Goal: Task Accomplishment & Management: Manage account settings

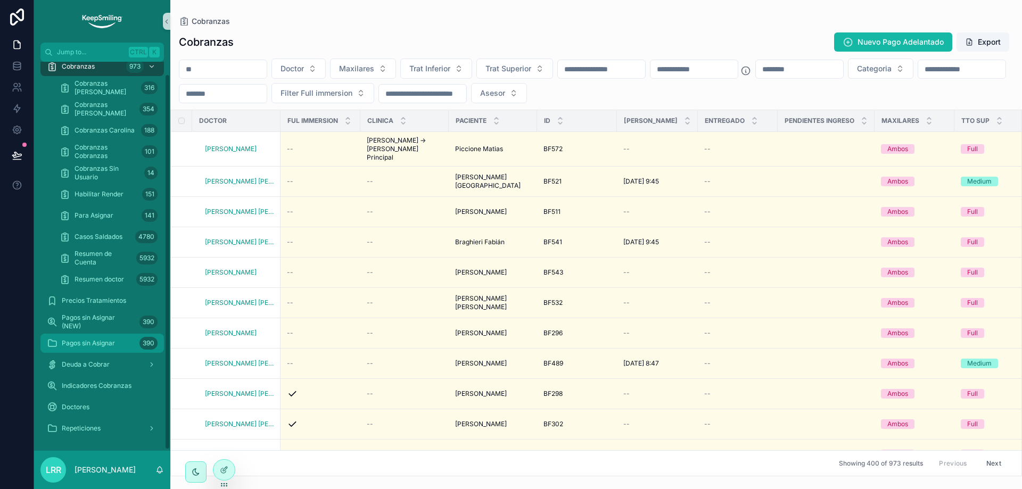
scroll to position [13, 0]
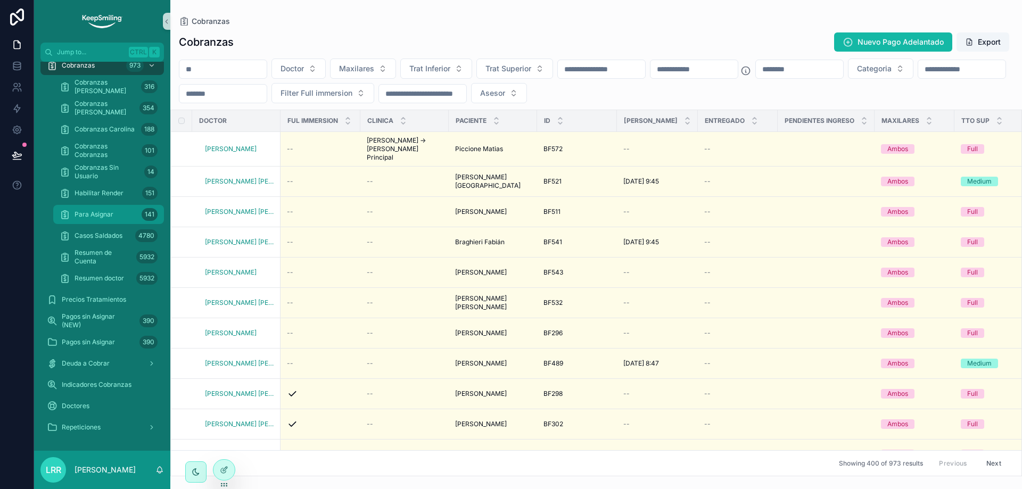
click at [114, 219] on div "Para Asignar 141" at bounding box center [109, 214] width 98 height 17
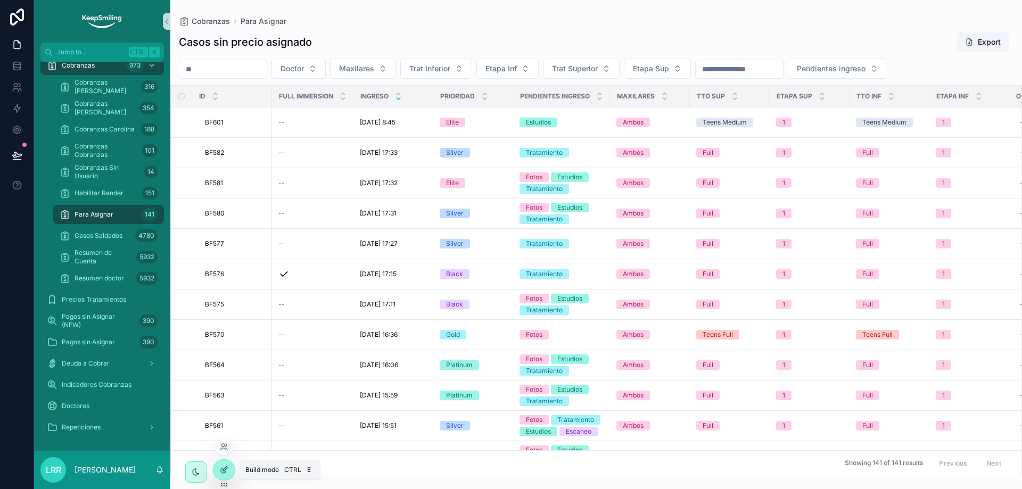
click at [225, 468] on icon at bounding box center [225, 469] width 4 height 4
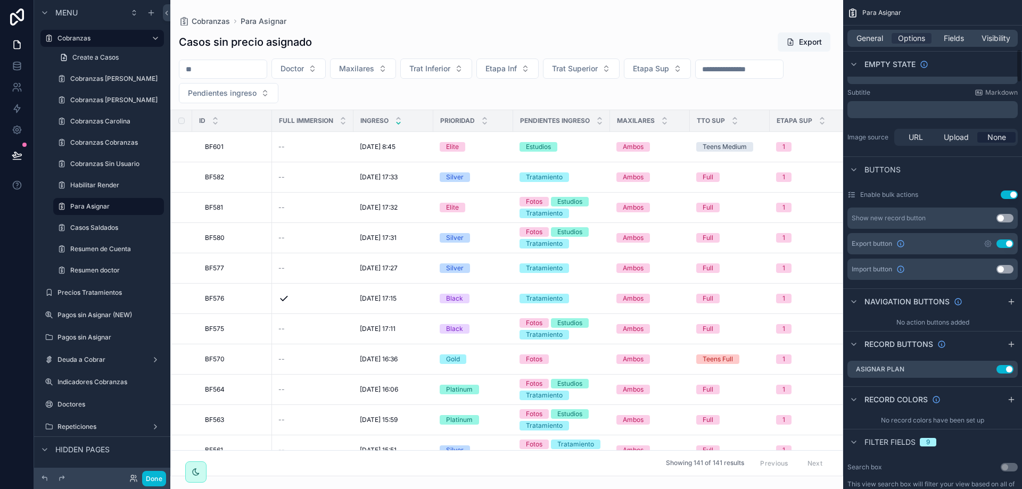
scroll to position [790, 0]
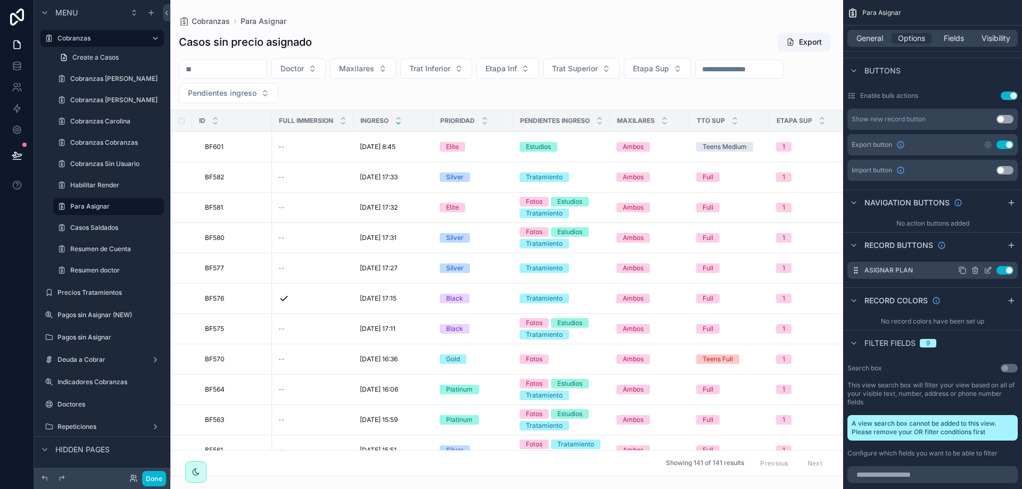
click at [988, 271] on icon "scrollable content" at bounding box center [988, 270] width 9 height 9
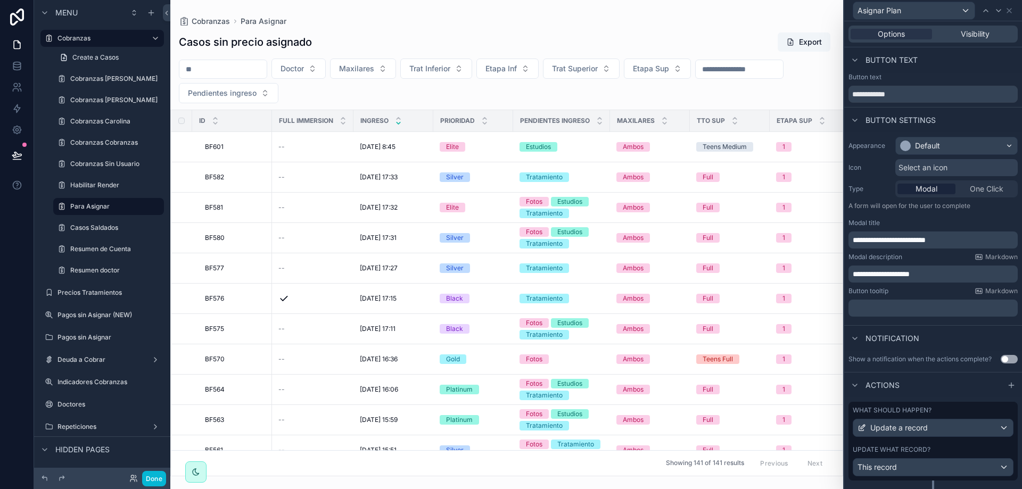
scroll to position [23, 0]
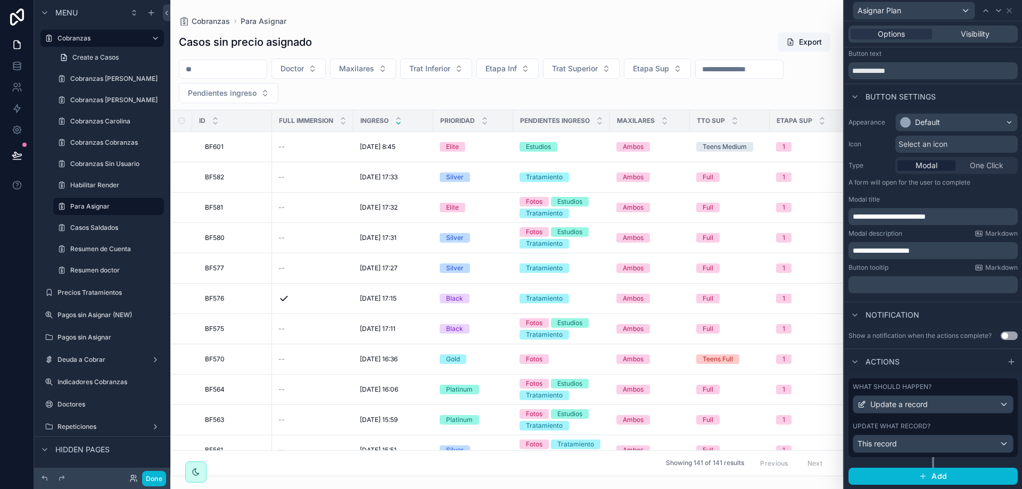
click at [955, 425] on div "Update what record?" at bounding box center [933, 426] width 161 height 9
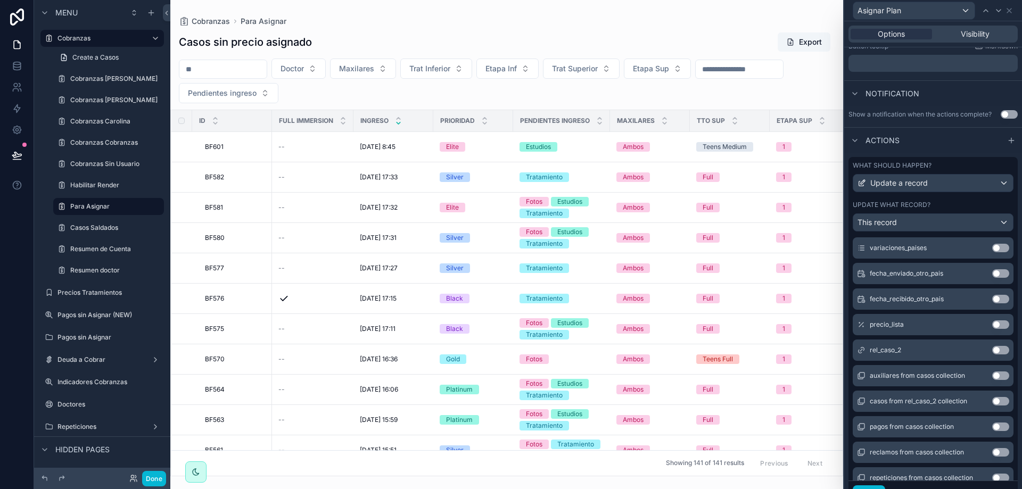
scroll to position [4719, 0]
click at [992, 323] on button "Use setting" at bounding box center [1000, 325] width 17 height 9
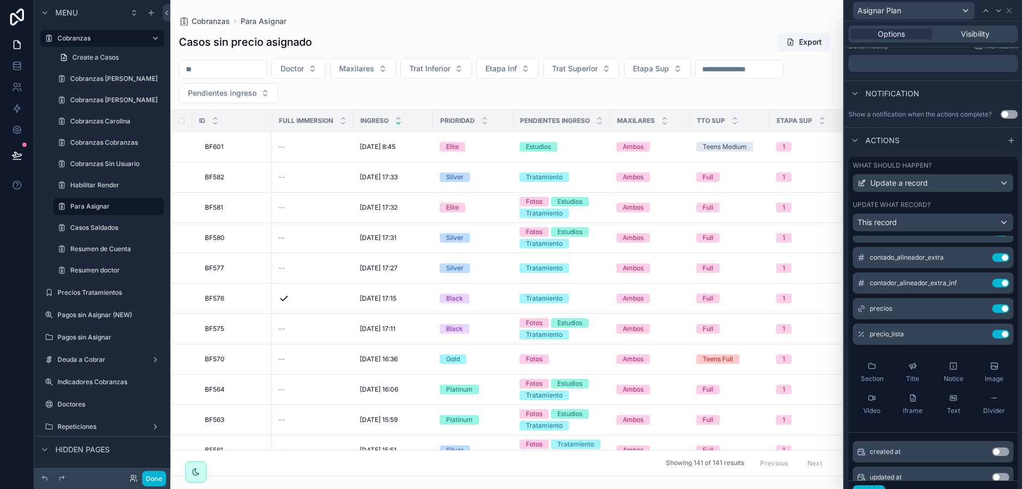
scroll to position [71, 0]
click at [975, 333] on icon at bounding box center [979, 333] width 9 height 9
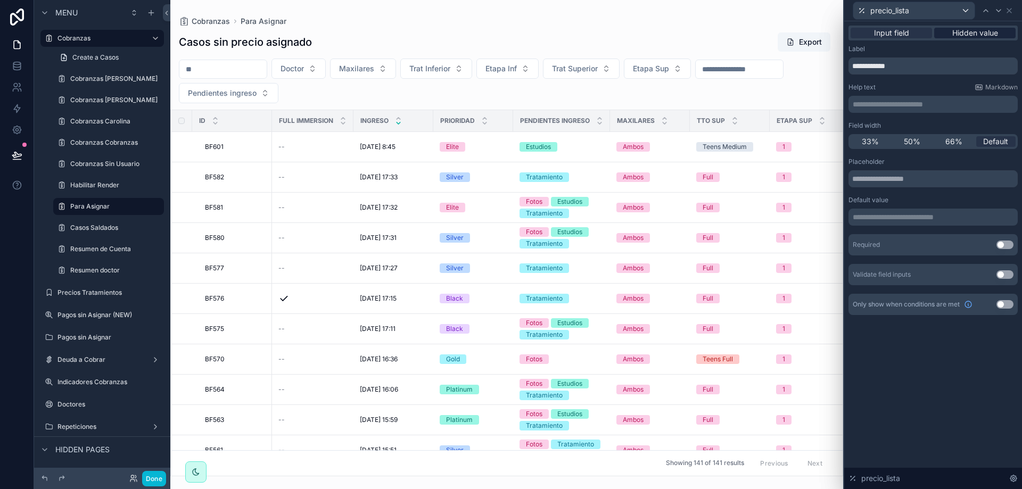
click at [969, 31] on span "Hidden value" at bounding box center [975, 33] width 46 height 11
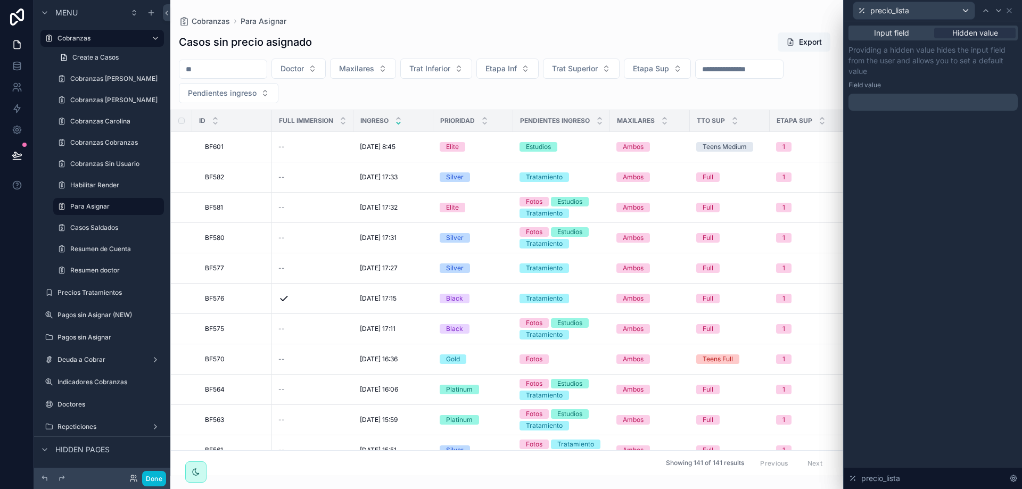
click at [916, 105] on p "﻿" at bounding box center [934, 102] width 163 height 11
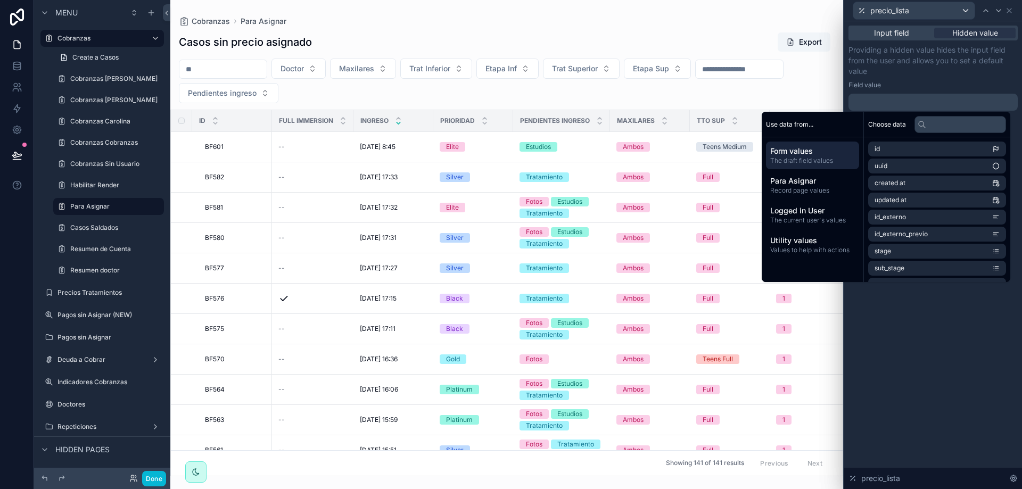
click at [819, 155] on span "Form values" at bounding box center [812, 151] width 85 height 11
click at [944, 126] on input "text" at bounding box center [960, 124] width 92 height 17
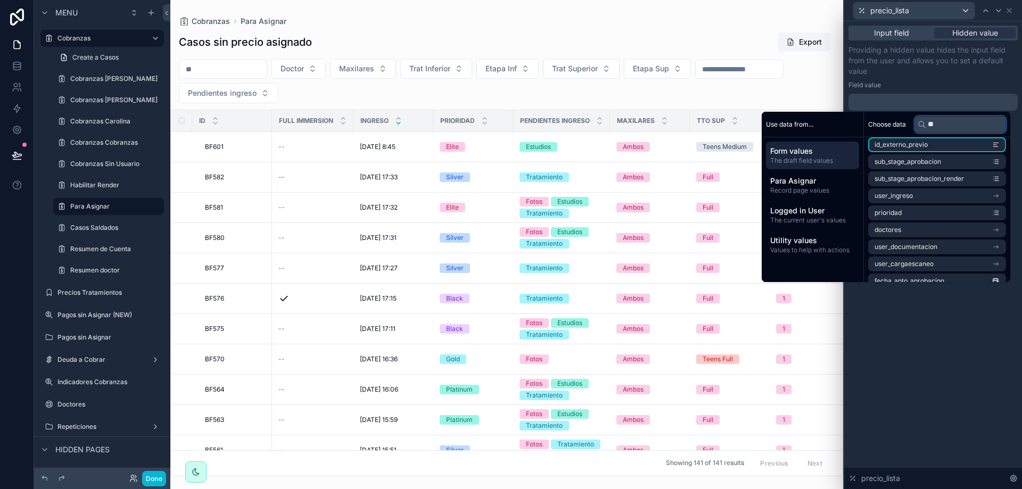
type input "*"
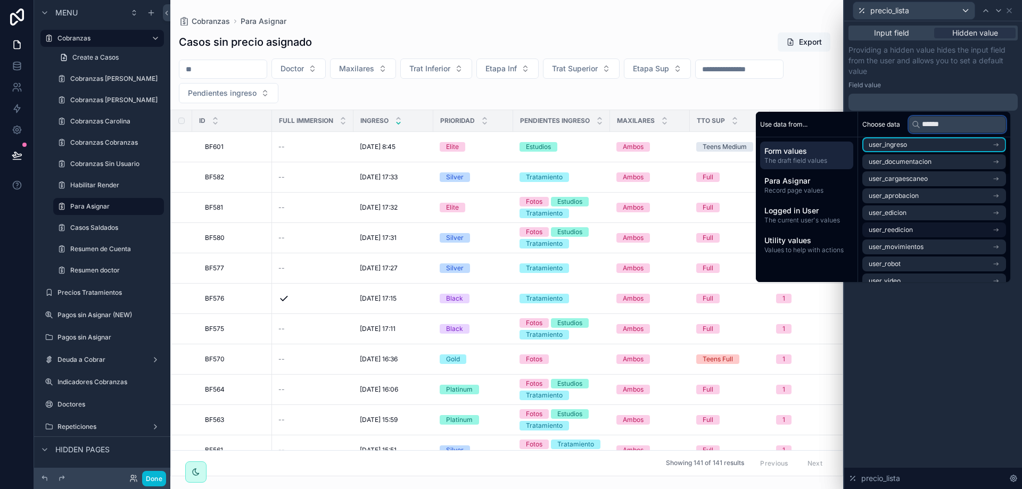
type input "*******"
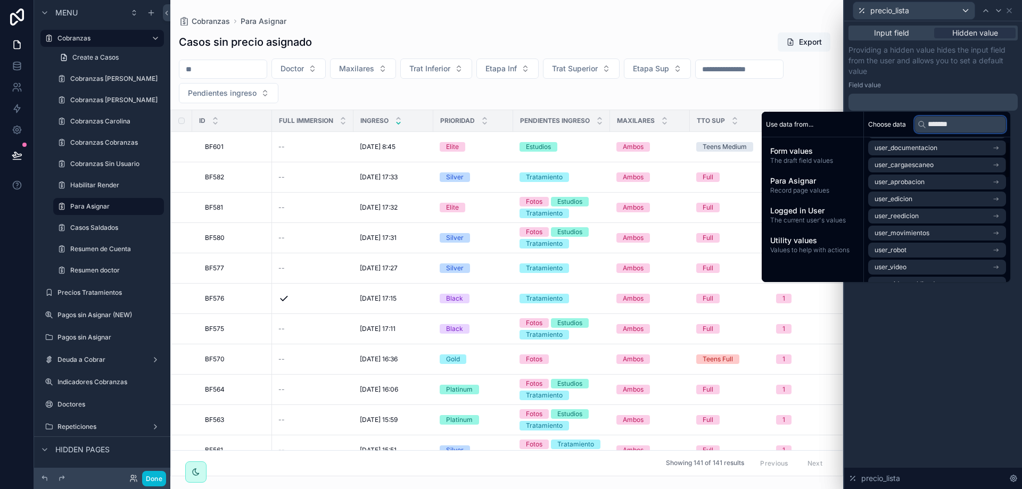
scroll to position [18, 0]
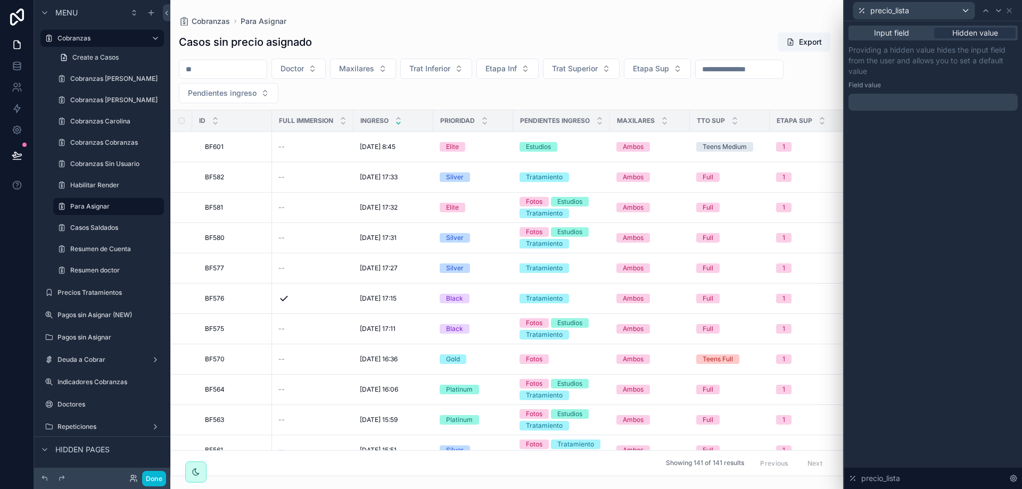
click at [963, 334] on div "Input field Hidden value Providing a hidden value hides the input field from th…" at bounding box center [933, 255] width 178 height 468
click at [984, 14] on icon at bounding box center [986, 10] width 9 height 9
click at [997, 12] on icon at bounding box center [998, 10] width 9 height 9
click at [932, 103] on p "﻿" at bounding box center [934, 102] width 163 height 11
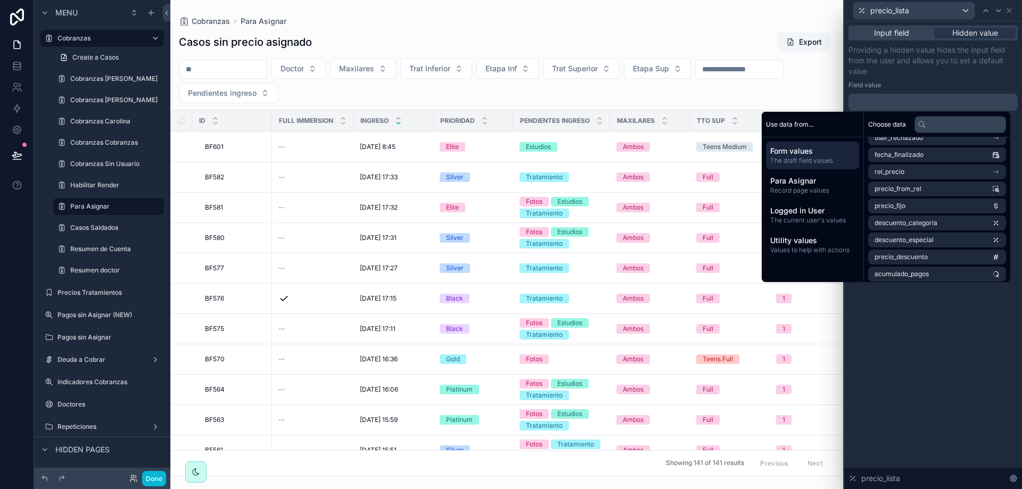
scroll to position [2412, 0]
click at [987, 170] on li "rel_precio" at bounding box center [937, 172] width 138 height 15
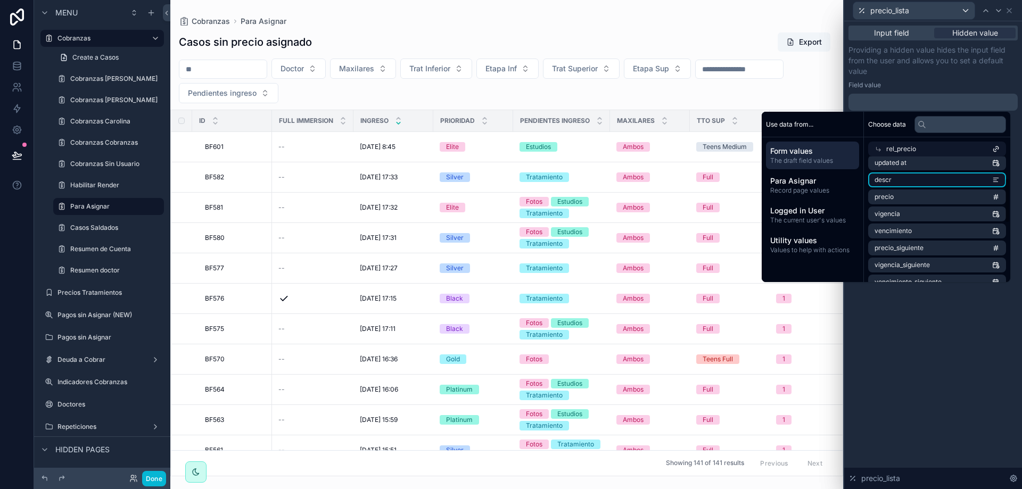
scroll to position [72, 0]
click at [974, 180] on li "precio" at bounding box center [937, 181] width 138 height 15
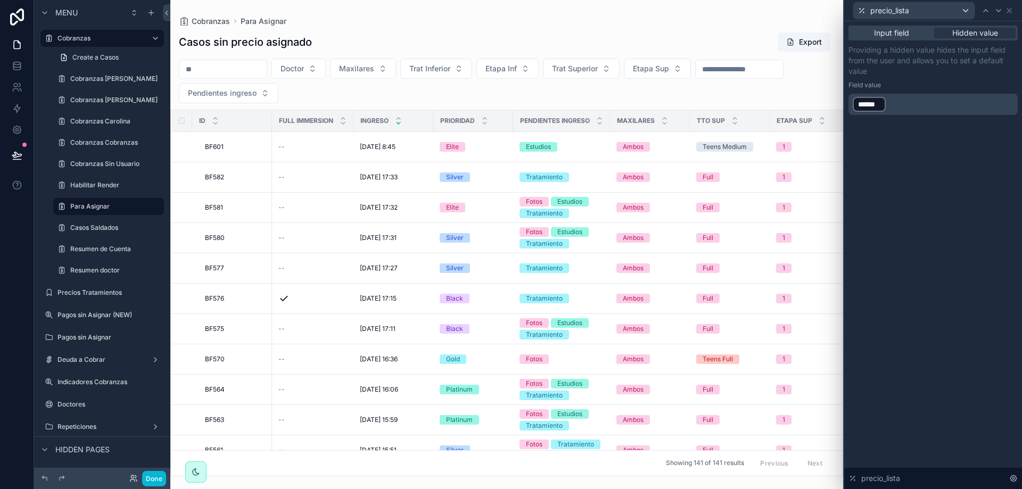
click at [950, 331] on div "Input field Hidden value Providing a hidden value hides the input field from th…" at bounding box center [933, 255] width 178 height 468
click at [1008, 9] on icon at bounding box center [1009, 10] width 9 height 9
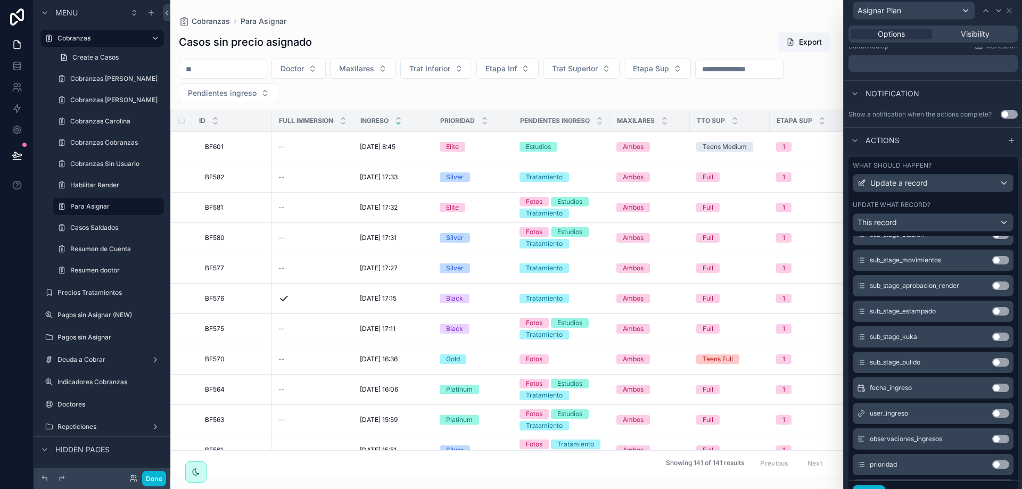
scroll to position [294, 0]
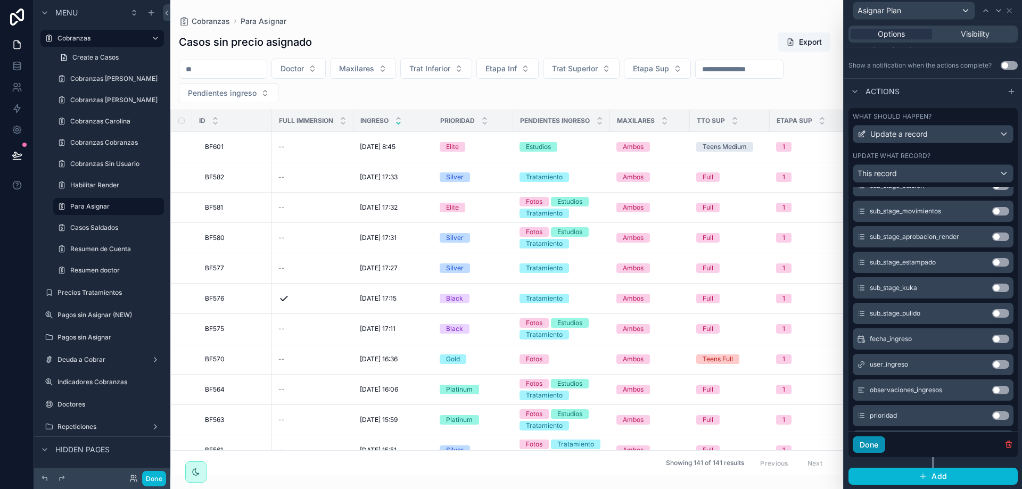
drag, startPoint x: 861, startPoint y: 439, endPoint x: 872, endPoint y: 446, distance: 13.4
click at [872, 446] on button "Done" at bounding box center [869, 444] width 32 height 17
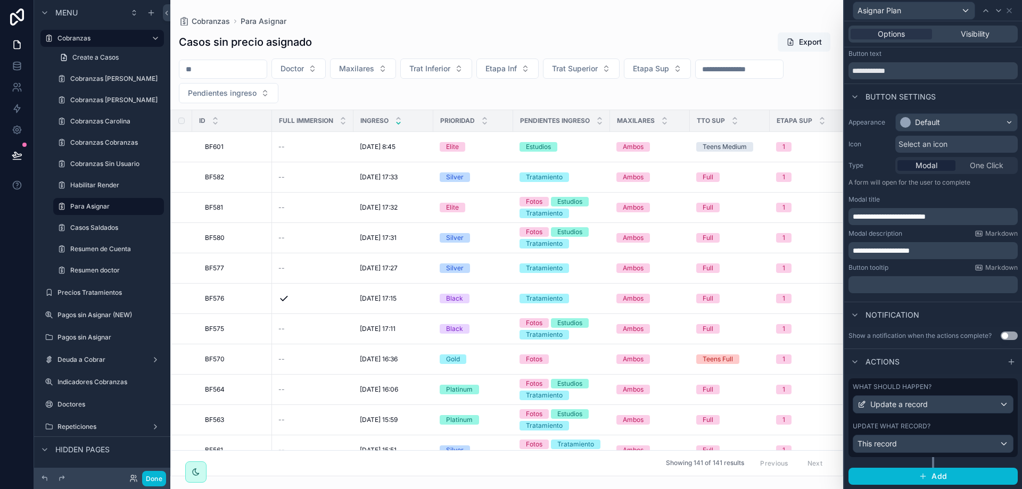
scroll to position [23, 0]
click at [872, 446] on span "This record" at bounding box center [877, 444] width 39 height 11
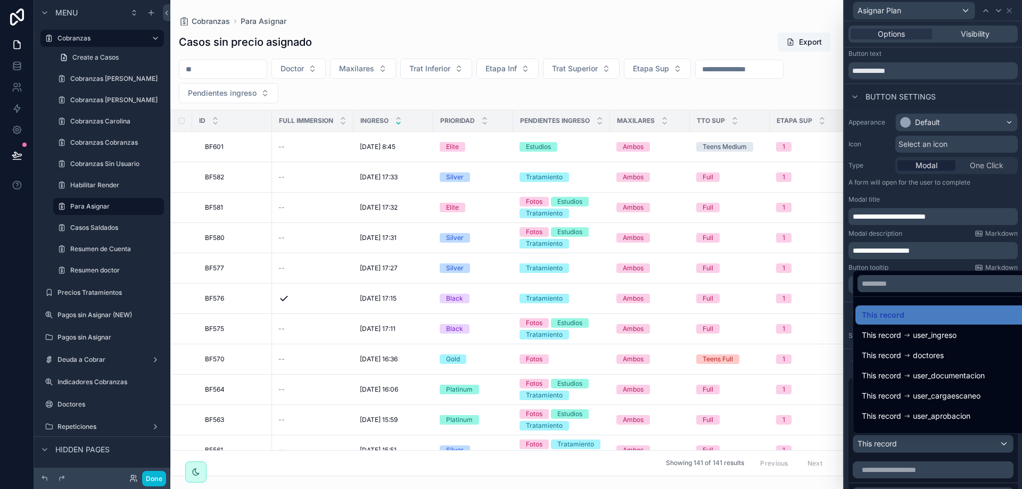
click at [875, 176] on div at bounding box center [933, 244] width 178 height 489
